Goal: Find specific page/section: Find specific page/section

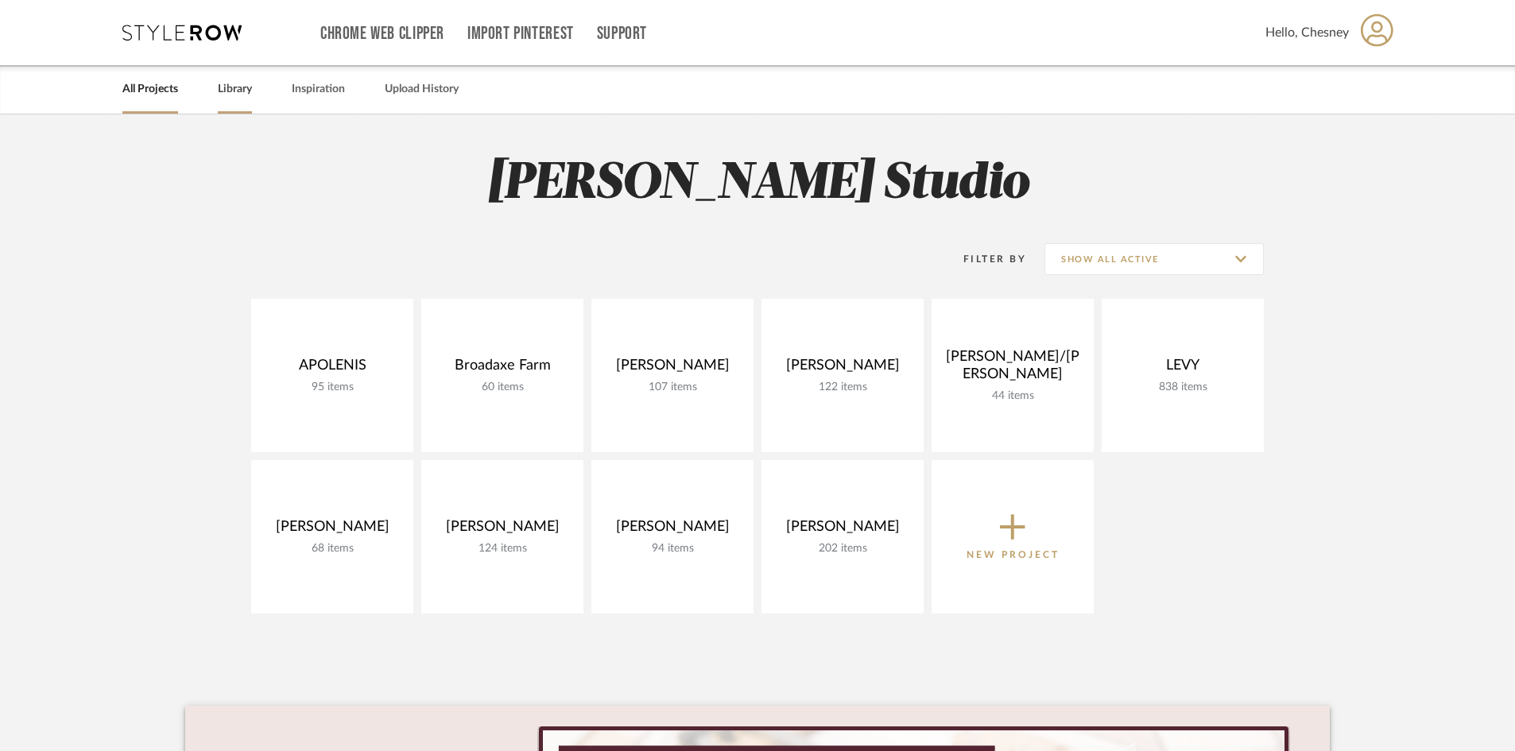
click at [229, 94] on link "Library" at bounding box center [235, 89] width 34 height 21
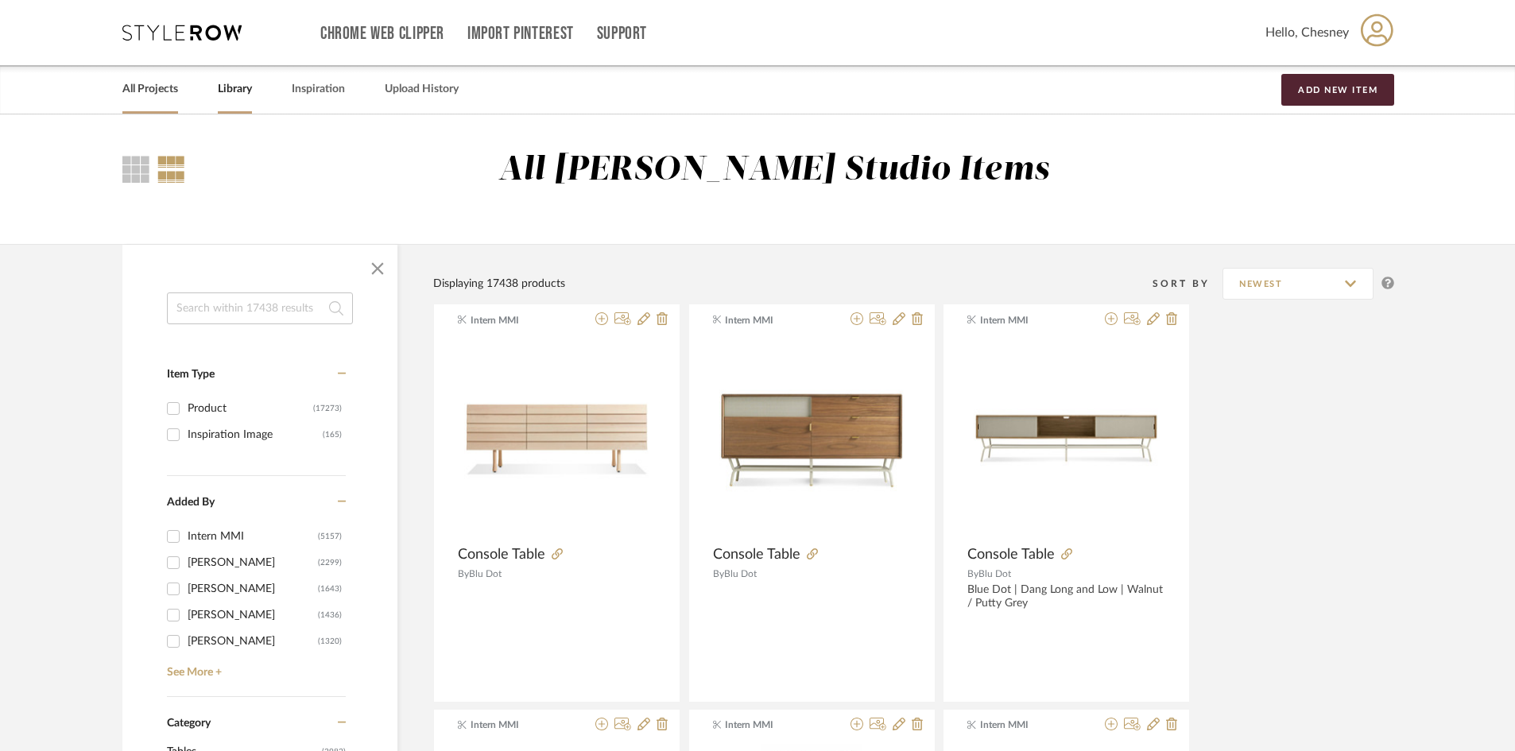
click at [158, 95] on link "All Projects" at bounding box center [150, 89] width 56 height 21
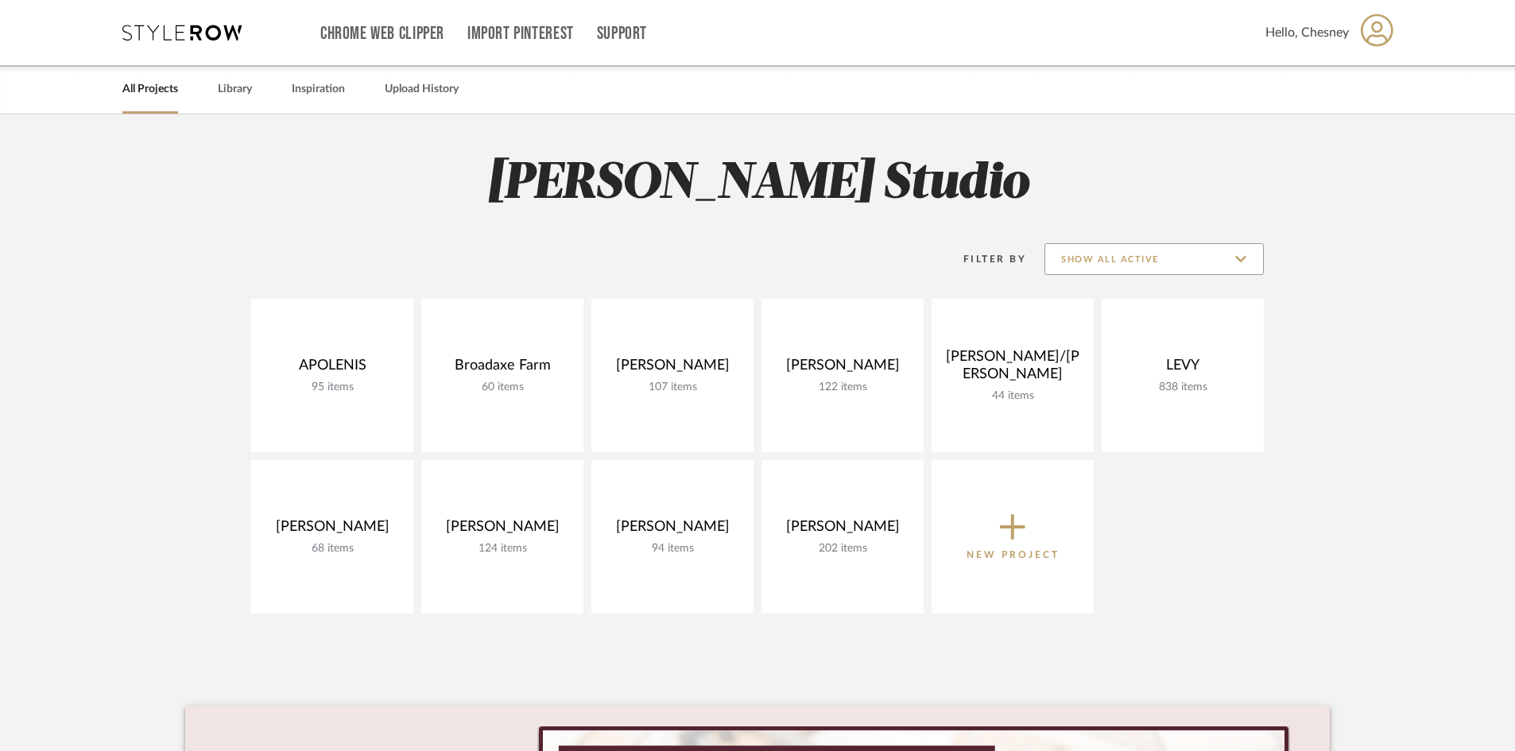
click at [1133, 273] on input "Show All Active" at bounding box center [1153, 259] width 219 height 32
click at [1119, 303] on span "Show All Active" at bounding box center [1156, 299] width 188 height 14
click at [1132, 247] on input "Show All Active" at bounding box center [1153, 259] width 219 height 32
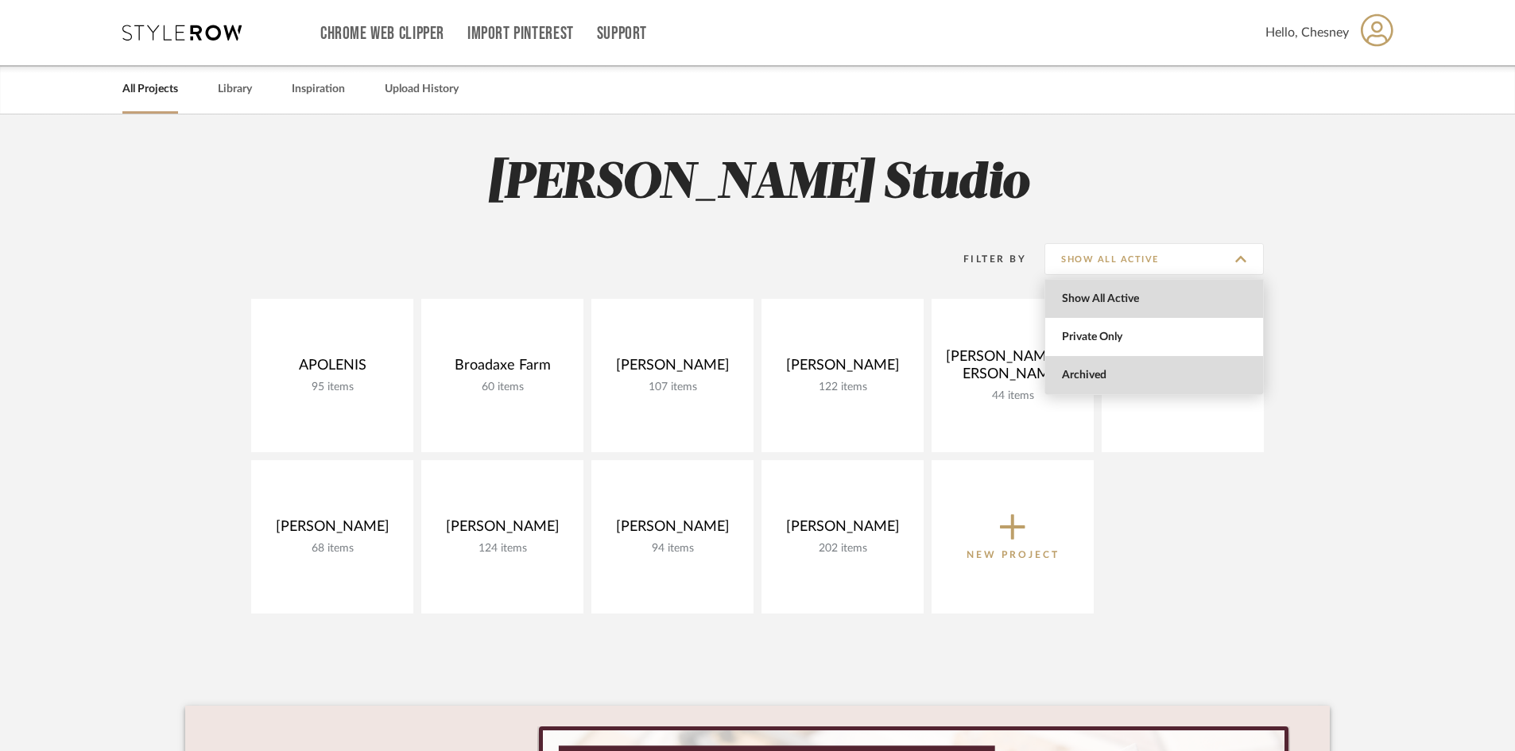
click at [1076, 379] on span "Archived" at bounding box center [1156, 376] width 188 height 14
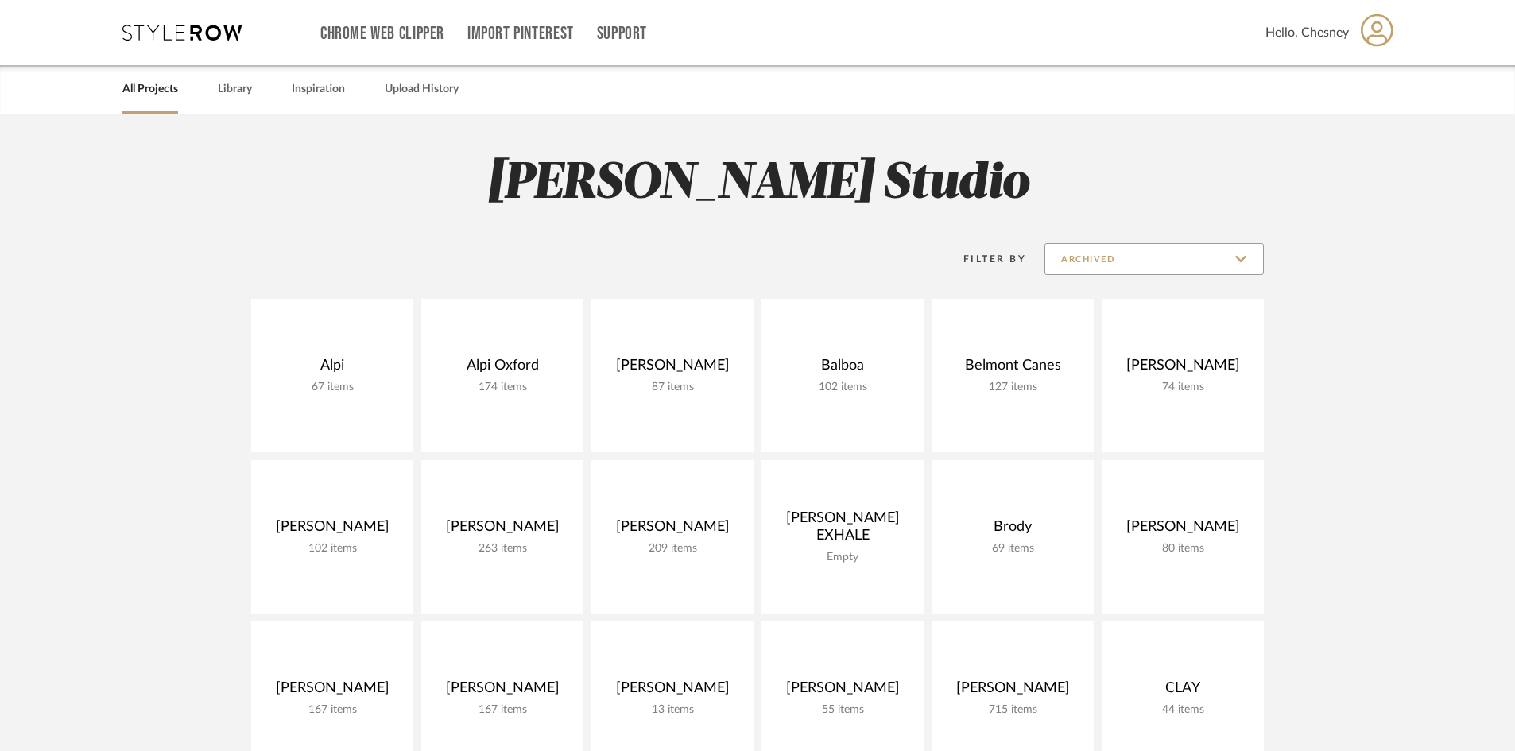
click at [1150, 263] on input "Archived" at bounding box center [1153, 259] width 219 height 32
click at [1098, 297] on span "Show All Active" at bounding box center [1156, 299] width 188 height 14
type input "Show All Active"
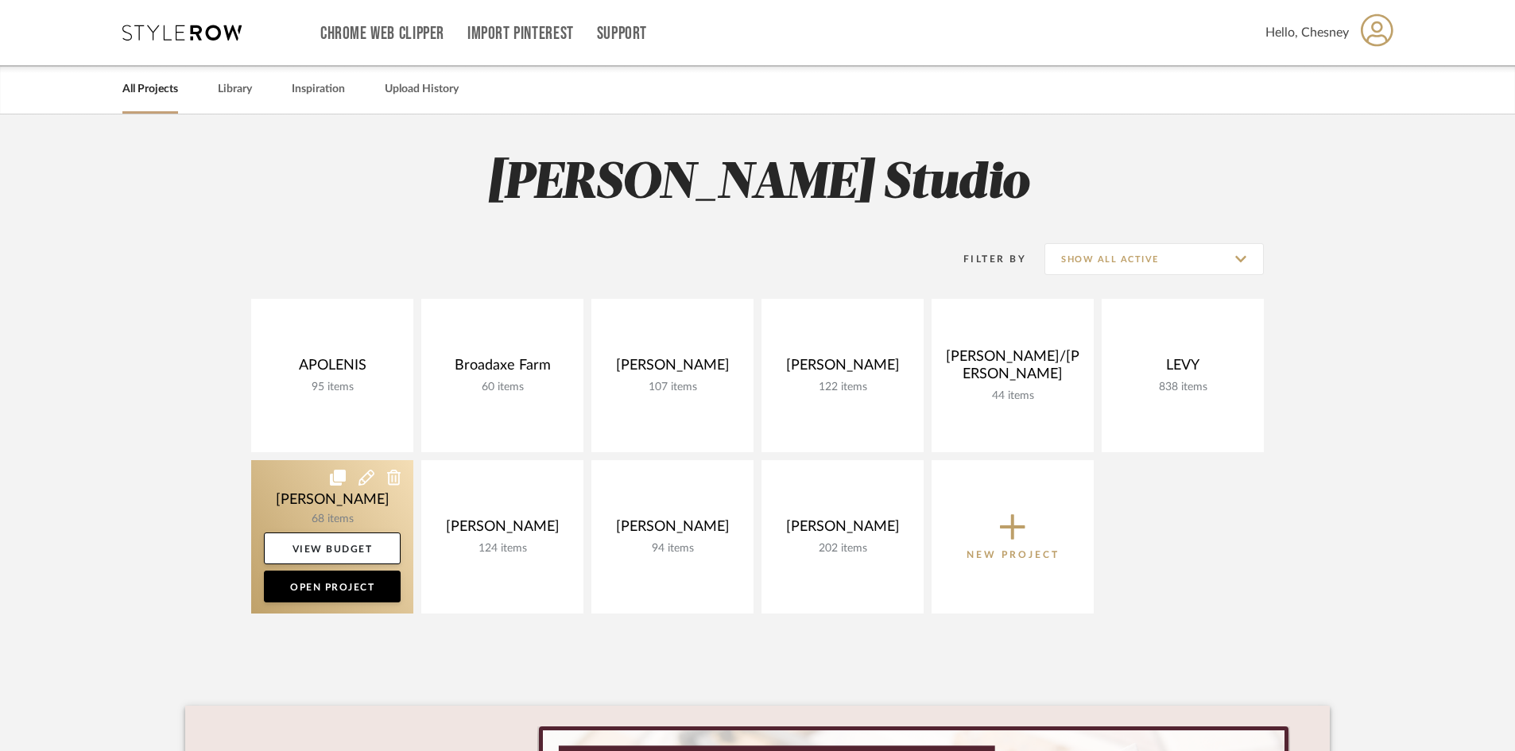
click at [307, 490] on link at bounding box center [332, 536] width 162 height 153
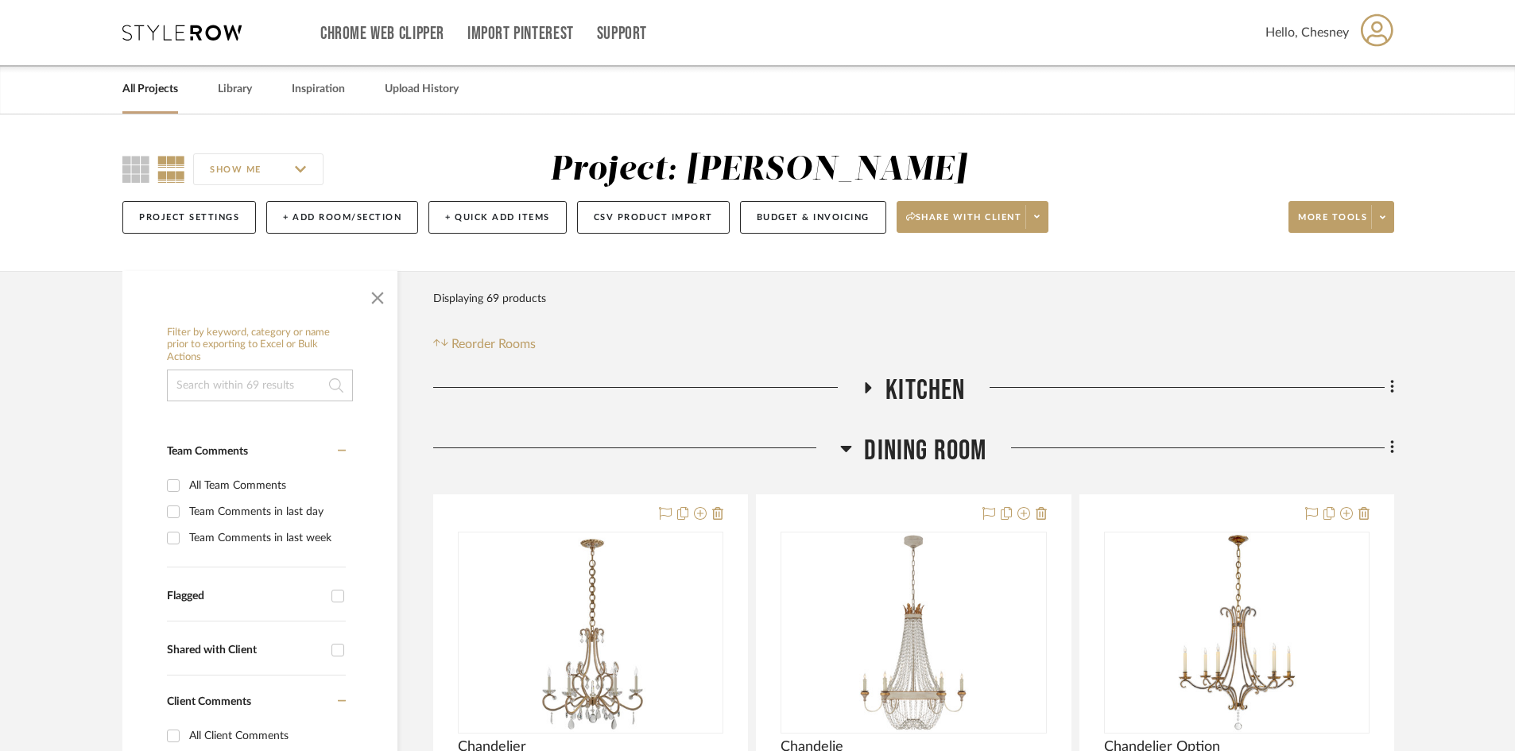
click at [955, 453] on span "Dining Room" at bounding box center [925, 451] width 122 height 34
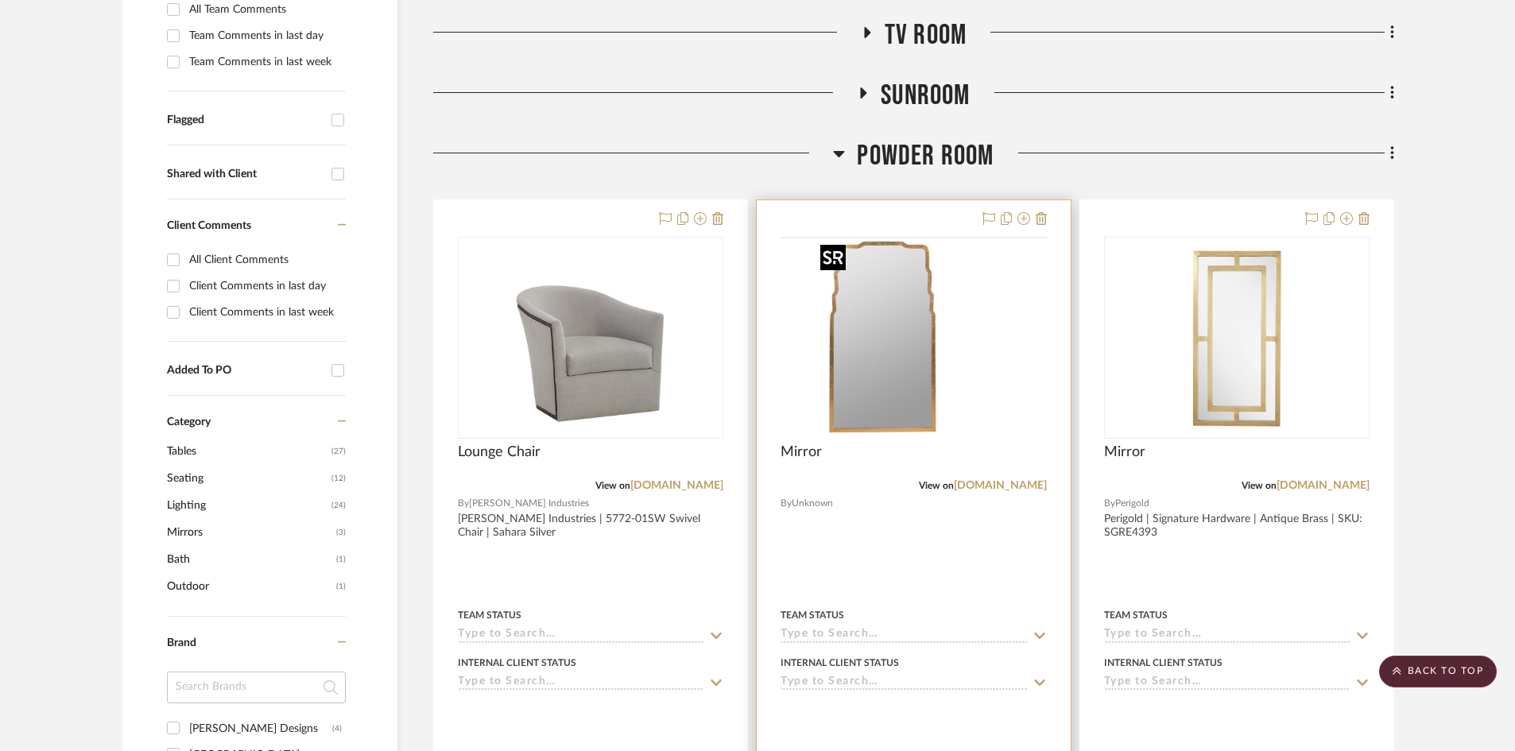
scroll to position [477, 0]
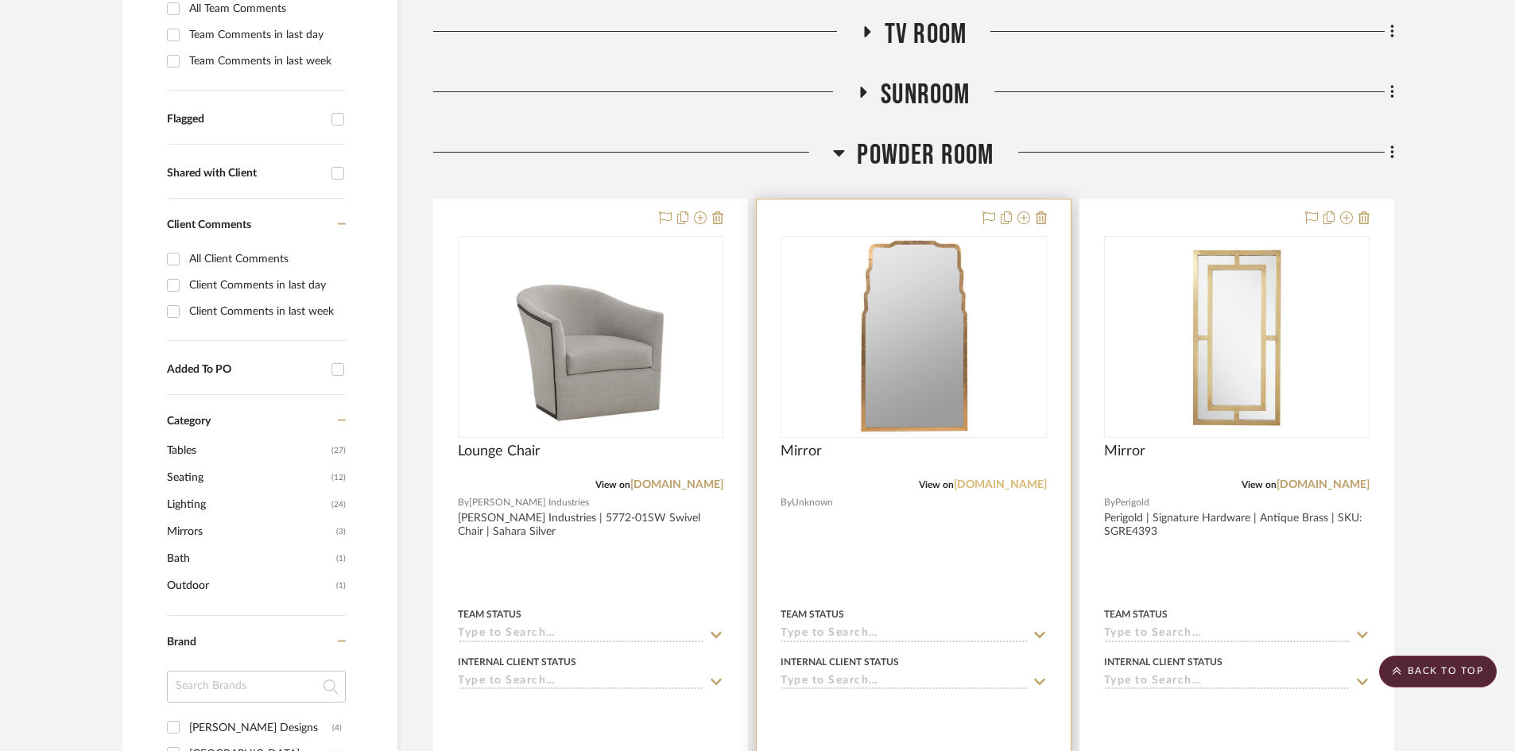
click at [966, 487] on link "[DOMAIN_NAME]" at bounding box center [1000, 484] width 93 height 11
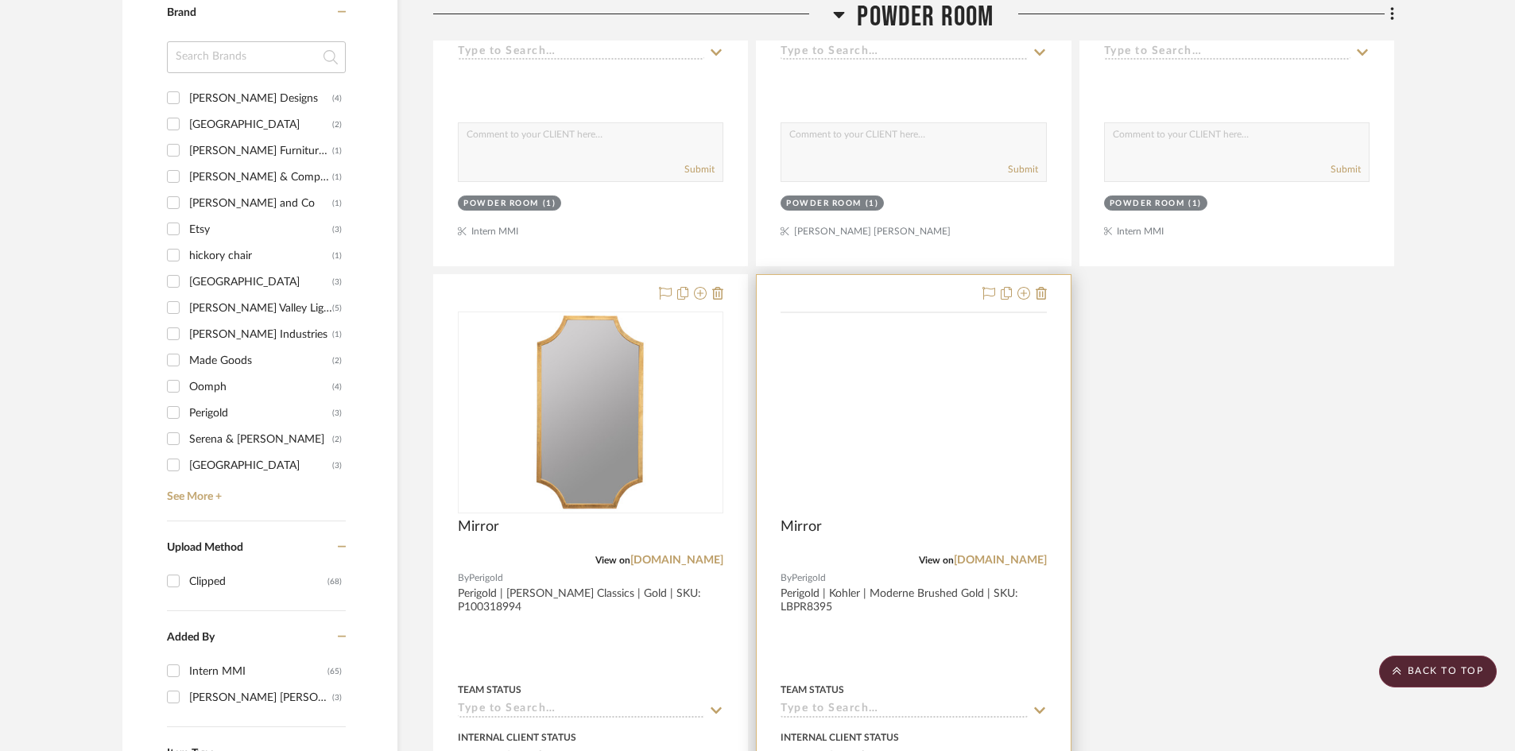
scroll to position [1192, 0]
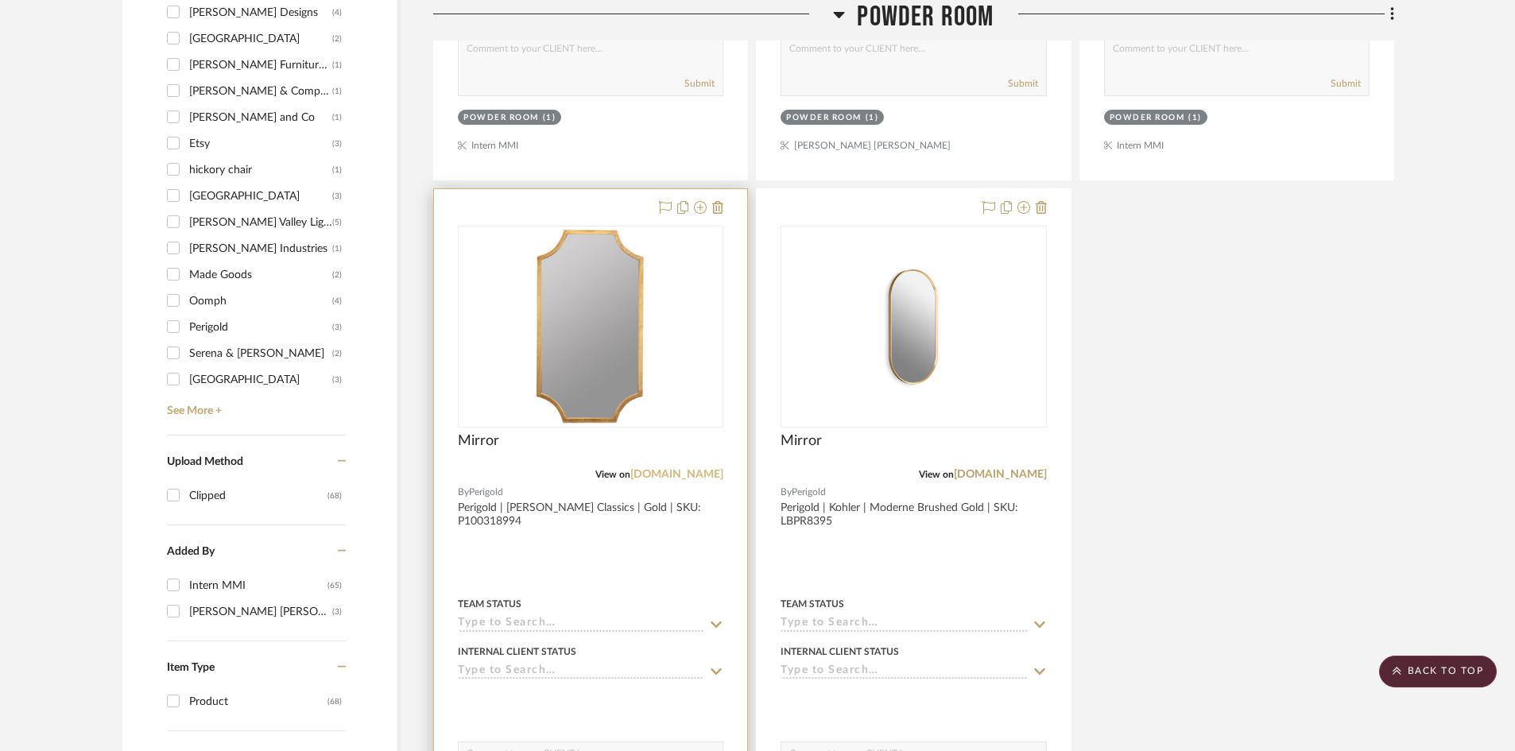
click at [688, 475] on link "[DOMAIN_NAME]" at bounding box center [676, 474] width 93 height 11
